Goal: Find specific page/section: Find specific page/section

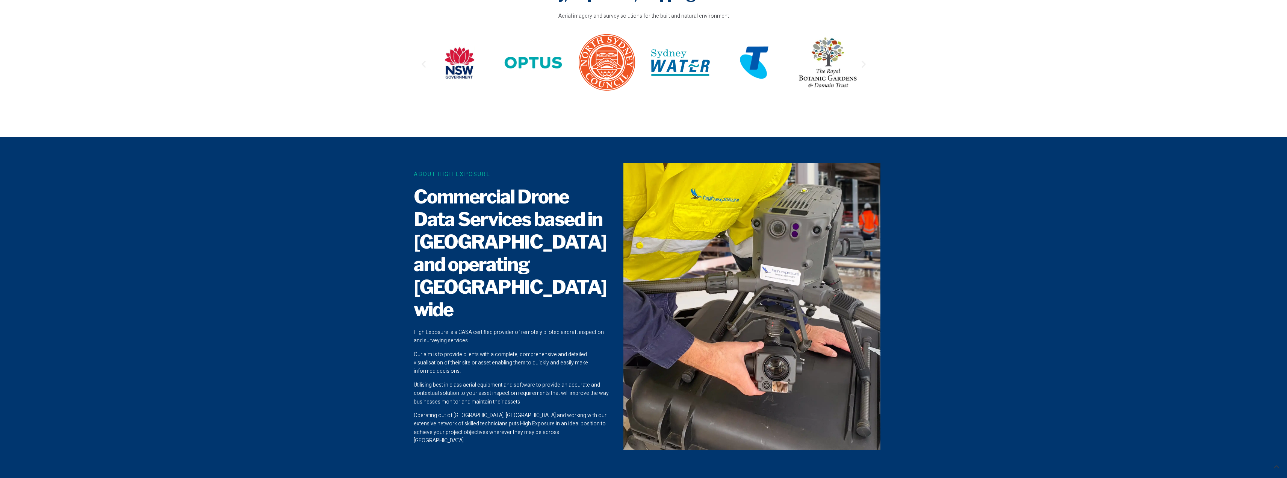
scroll to position [150, 0]
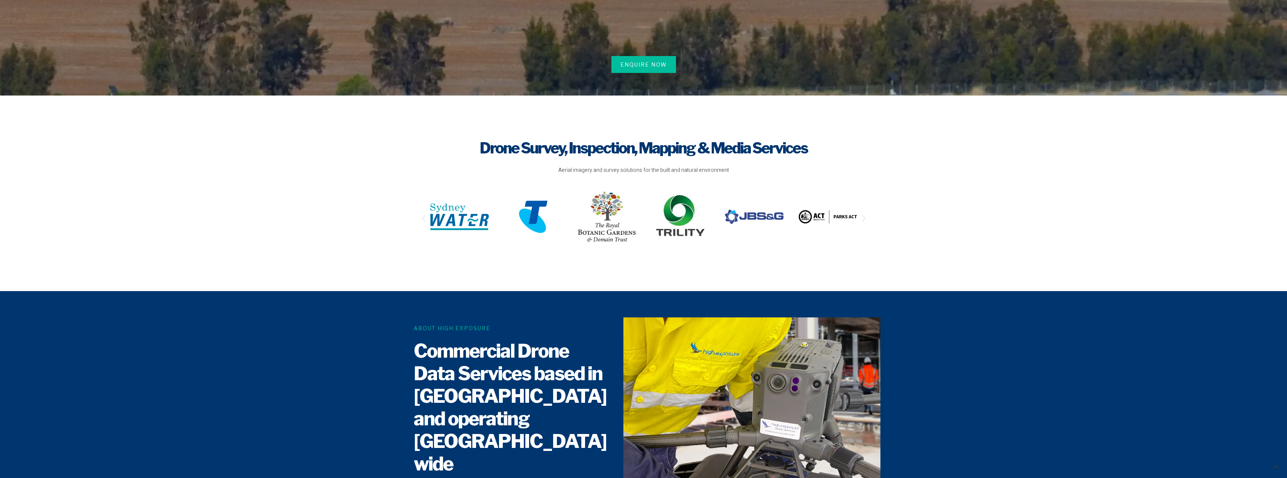
click at [863, 218] on icon "Next slide" at bounding box center [863, 217] width 9 height 9
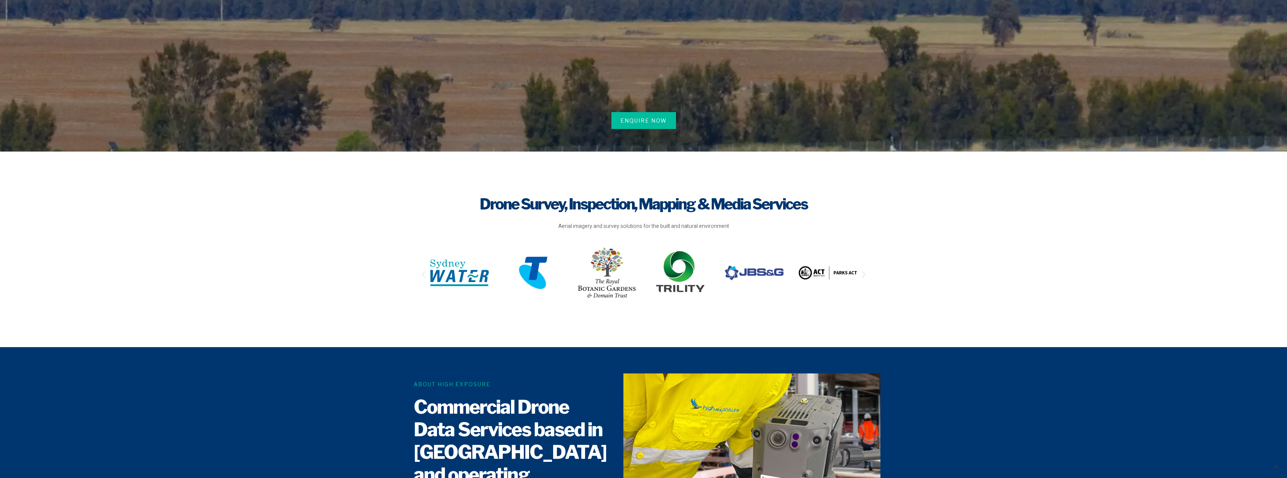
scroll to position [0, 0]
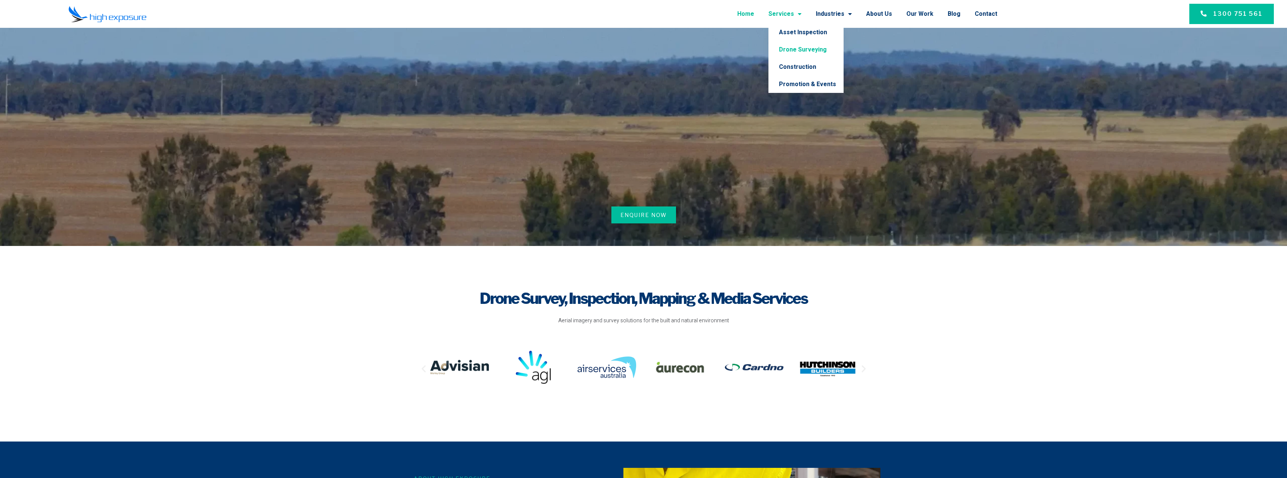
click at [810, 47] on link "Drone Surveying" at bounding box center [806, 49] width 75 height 17
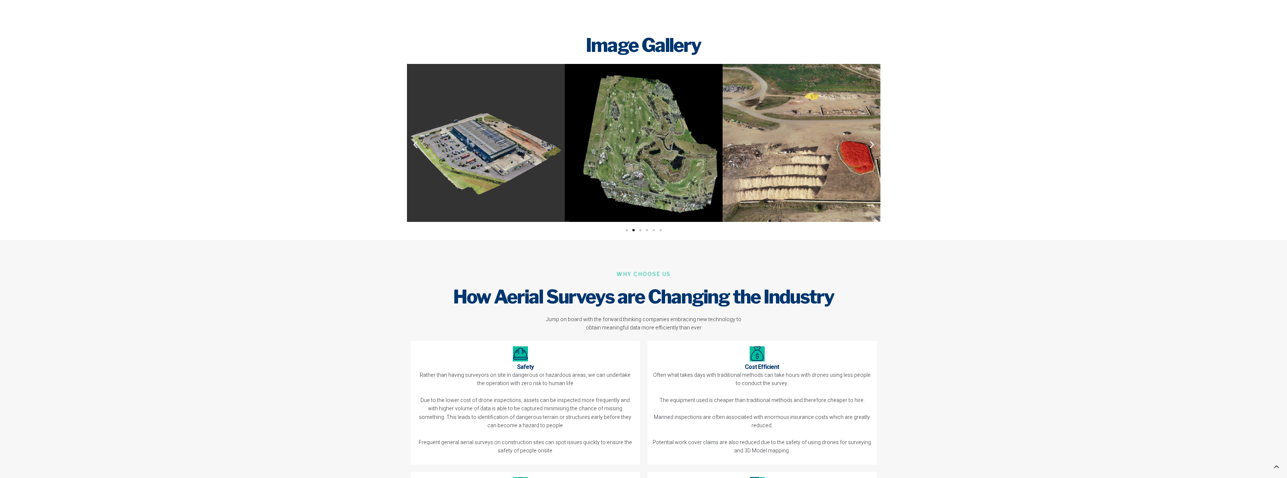
scroll to position [2180, 0]
click at [872, 142] on icon "Next slide" at bounding box center [871, 143] width 9 height 9
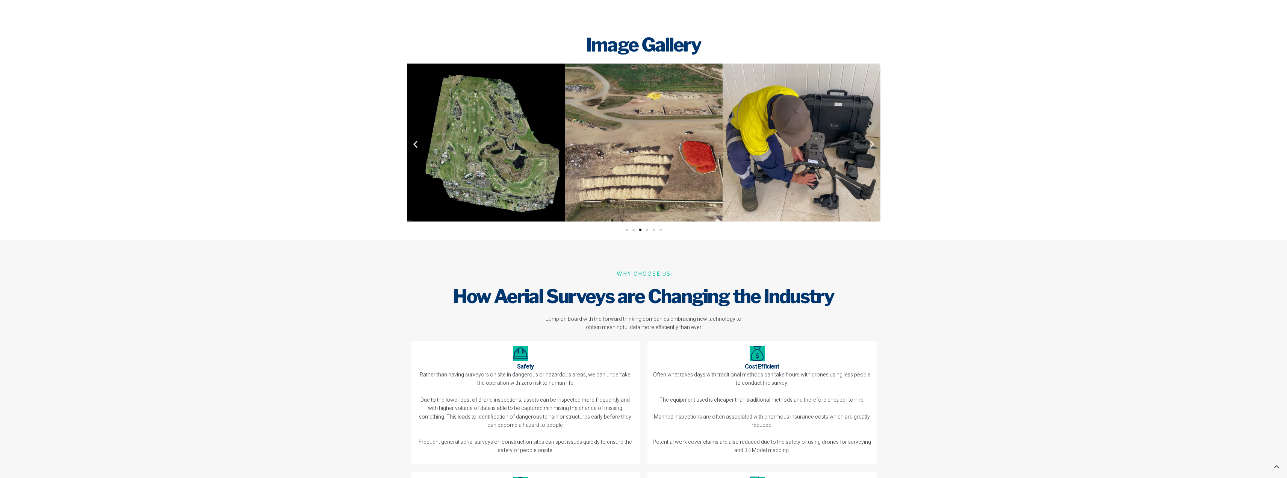
click at [872, 142] on icon "Next slide" at bounding box center [871, 143] width 9 height 9
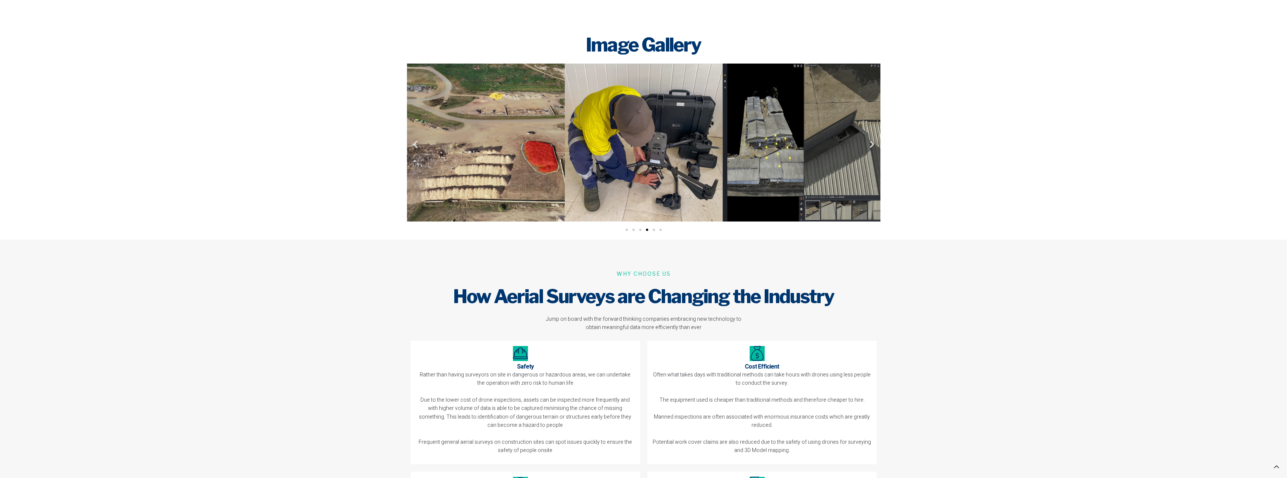
click at [872, 142] on icon "Next slide" at bounding box center [871, 143] width 9 height 9
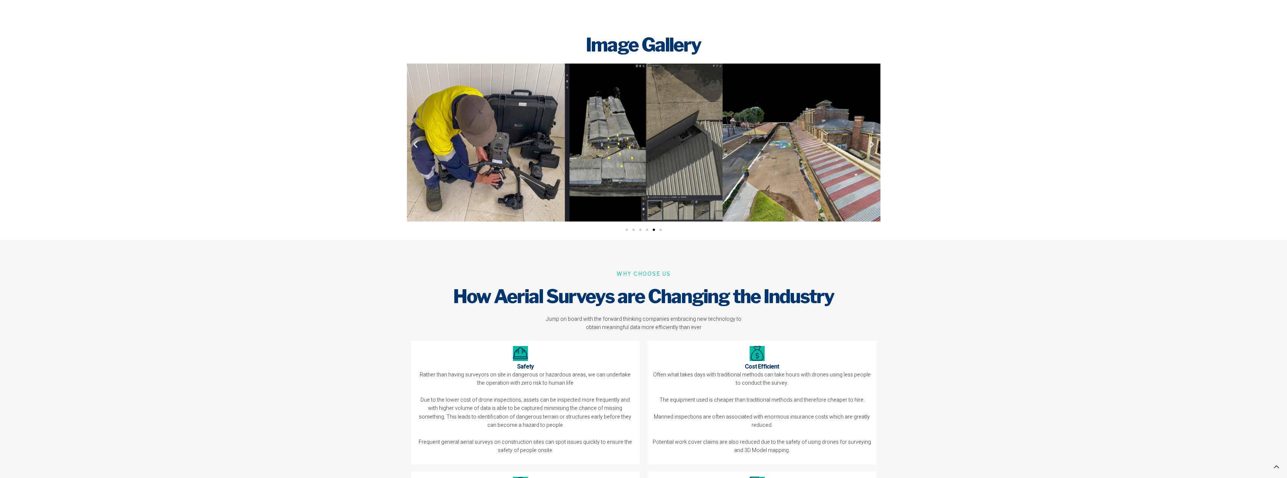
click at [872, 142] on icon "Next slide" at bounding box center [871, 143] width 9 height 9
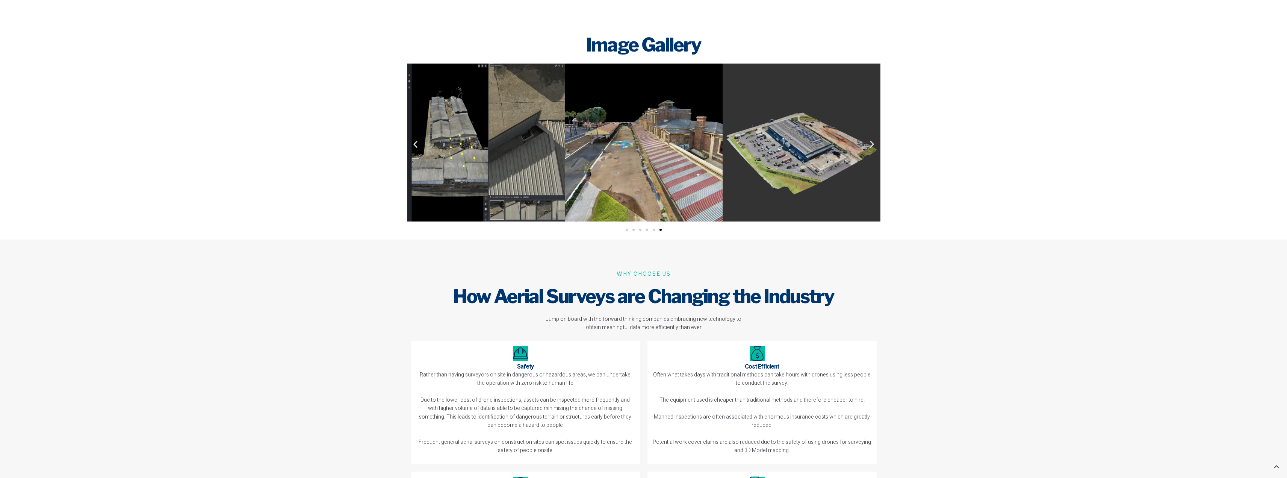
click at [872, 142] on icon "Next slide" at bounding box center [871, 143] width 9 height 9
click at [873, 142] on icon "Next slide" at bounding box center [871, 143] width 9 height 9
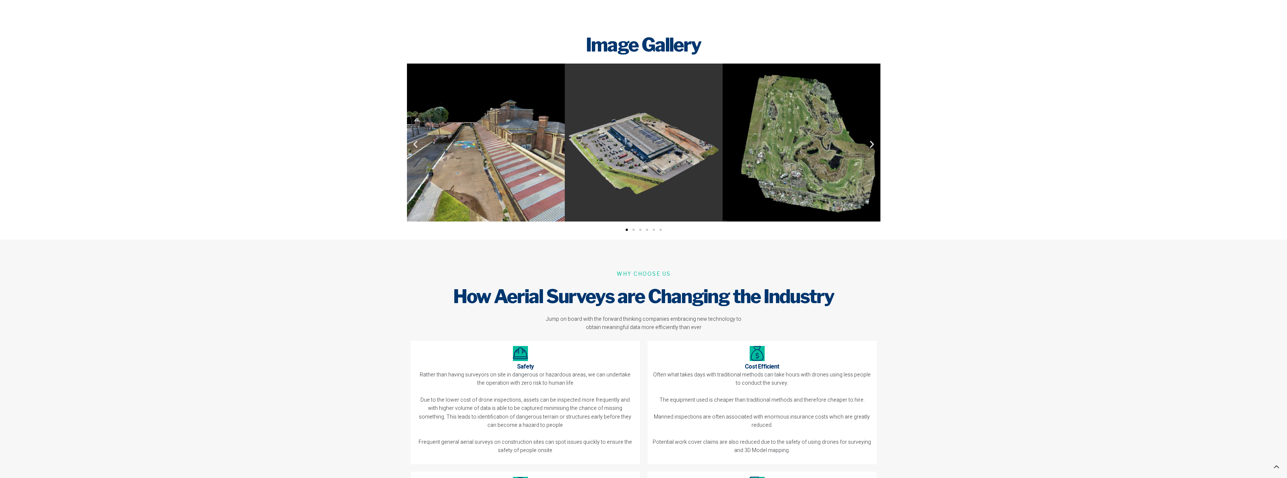
click at [869, 142] on icon "Next slide" at bounding box center [871, 143] width 9 height 9
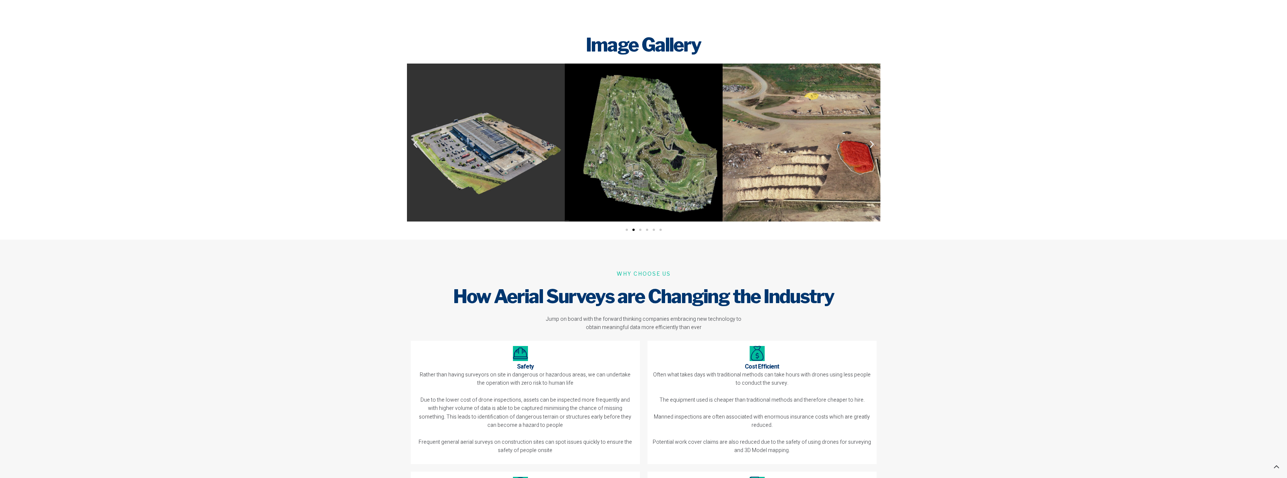
click at [869, 142] on icon "Next slide" at bounding box center [871, 143] width 9 height 9
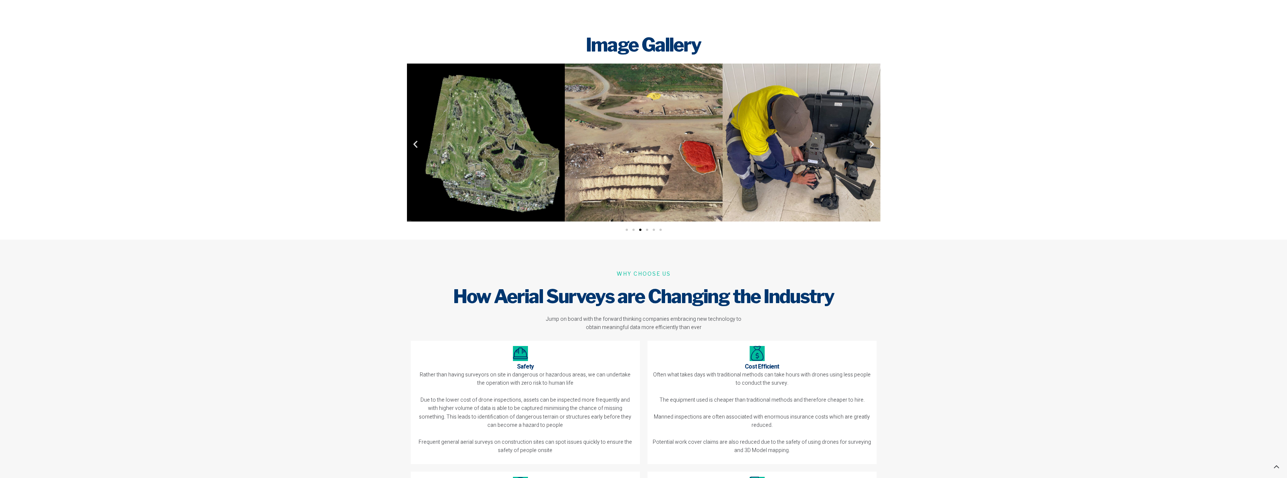
click at [869, 142] on icon "Next slide" at bounding box center [871, 143] width 9 height 9
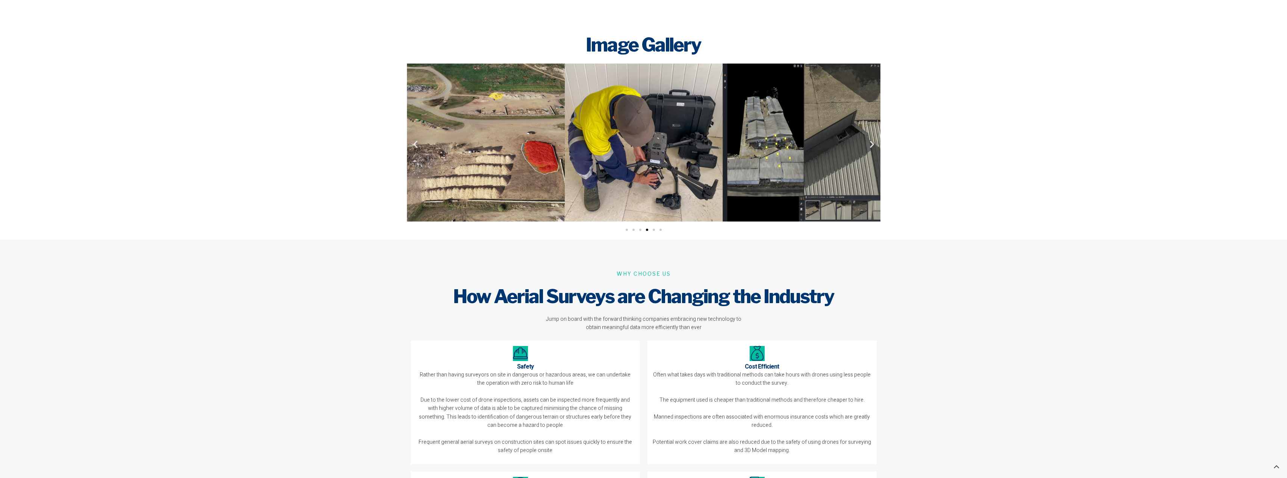
click at [868, 142] on icon "Next slide" at bounding box center [871, 143] width 9 height 9
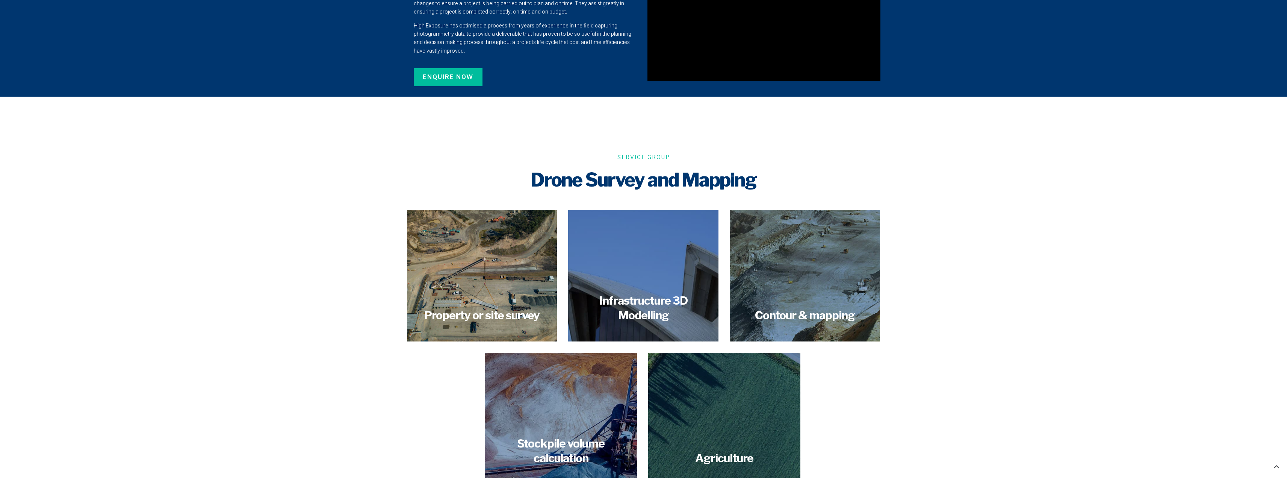
scroll to position [677, 0]
